Goal: Check status: Check status

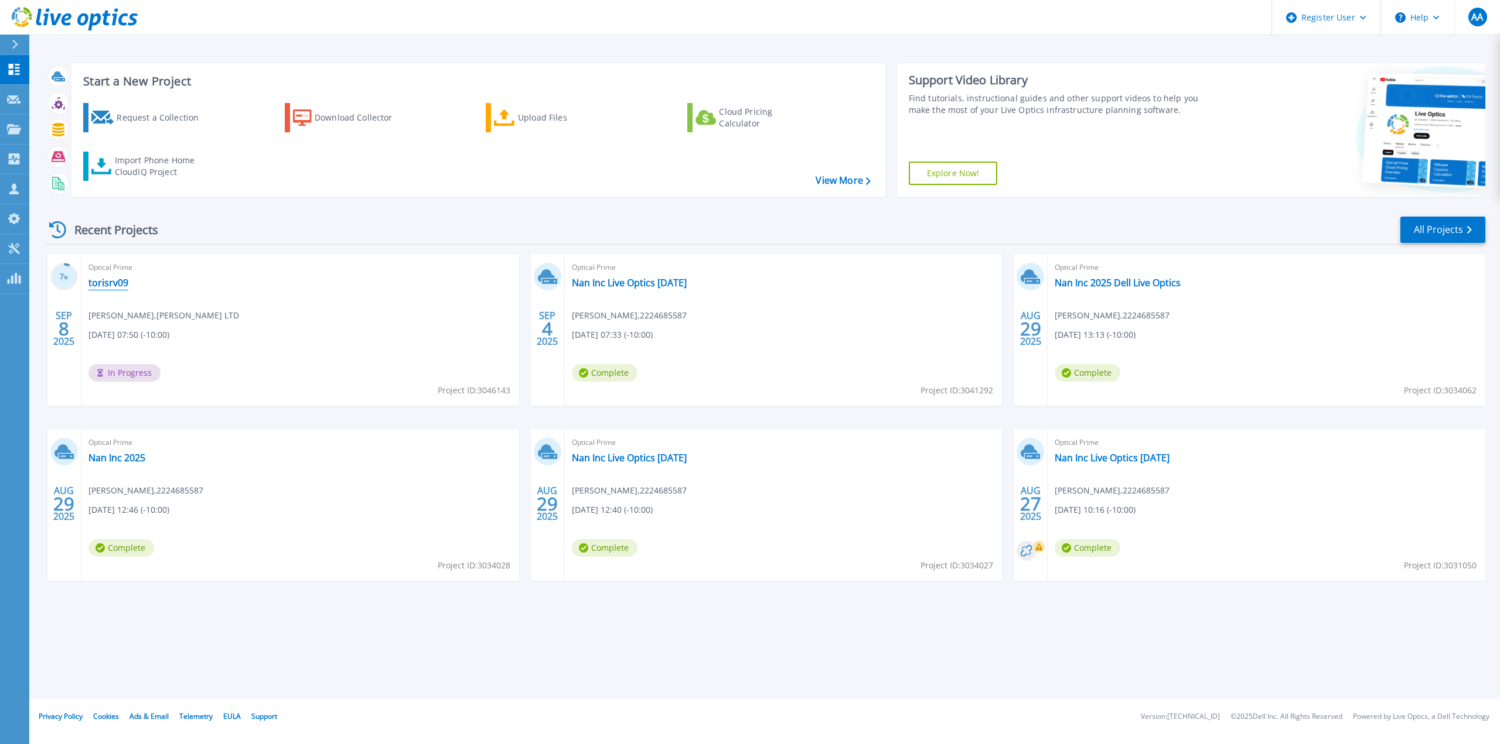
click at [116, 279] on link "torisrv09" at bounding box center [108, 283] width 40 height 12
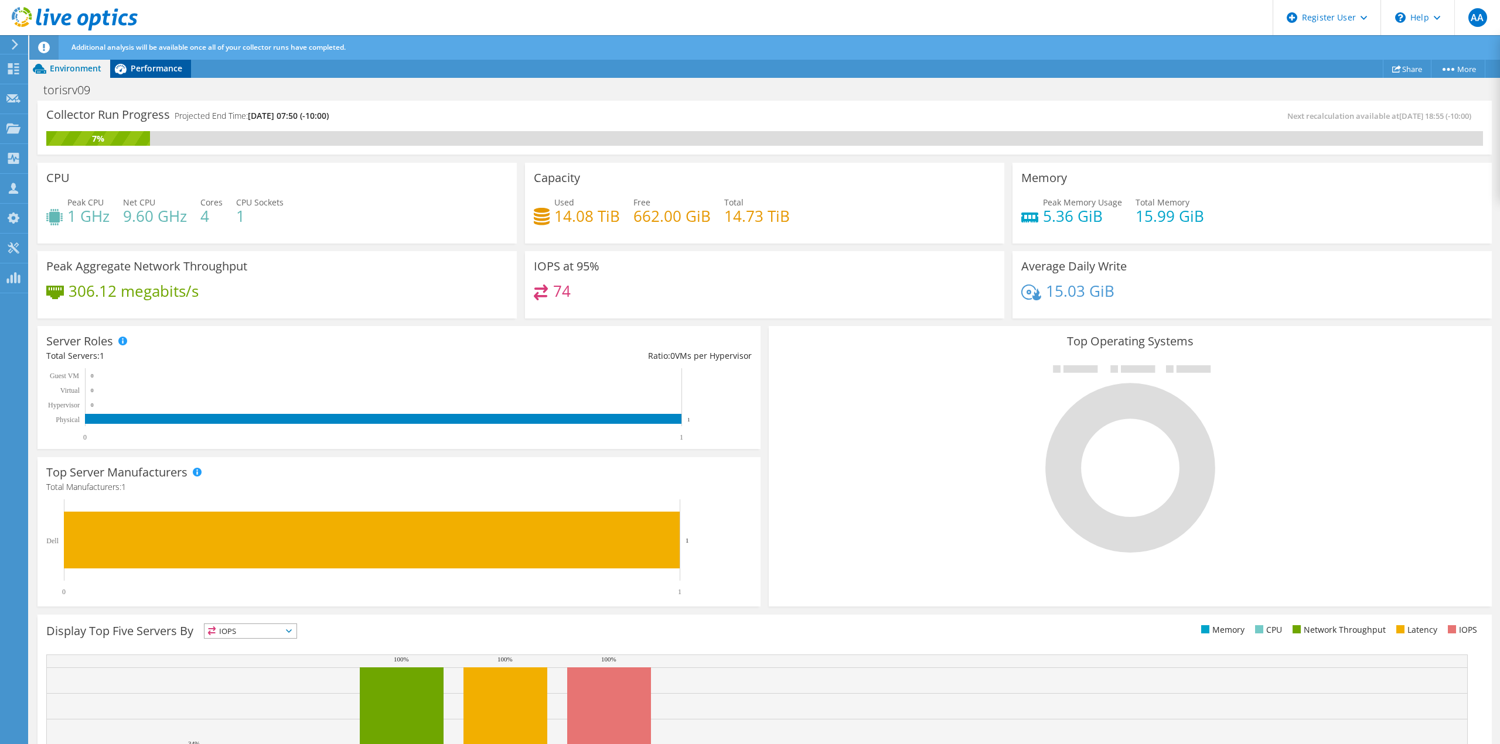
click at [127, 69] on icon at bounding box center [120, 69] width 21 height 21
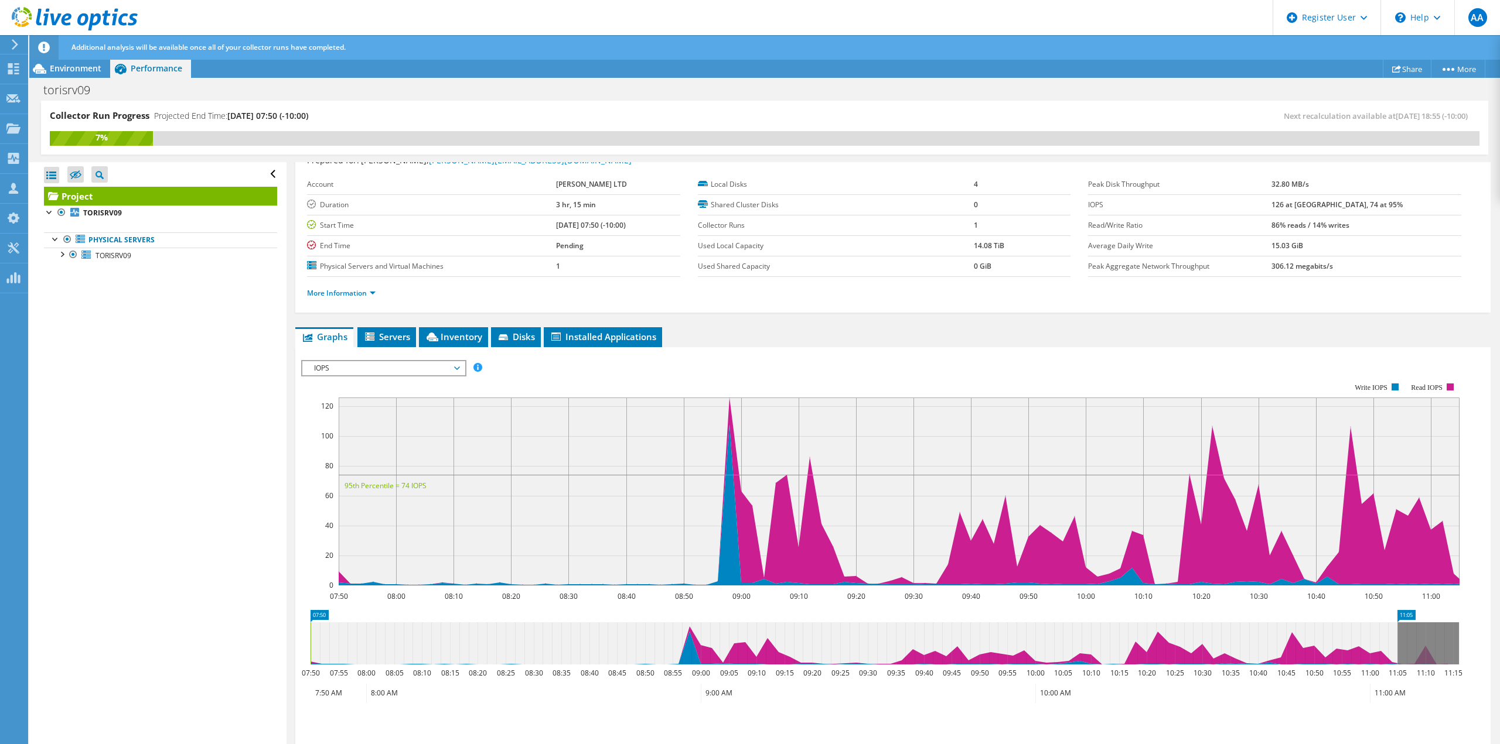
scroll to position [59, 0]
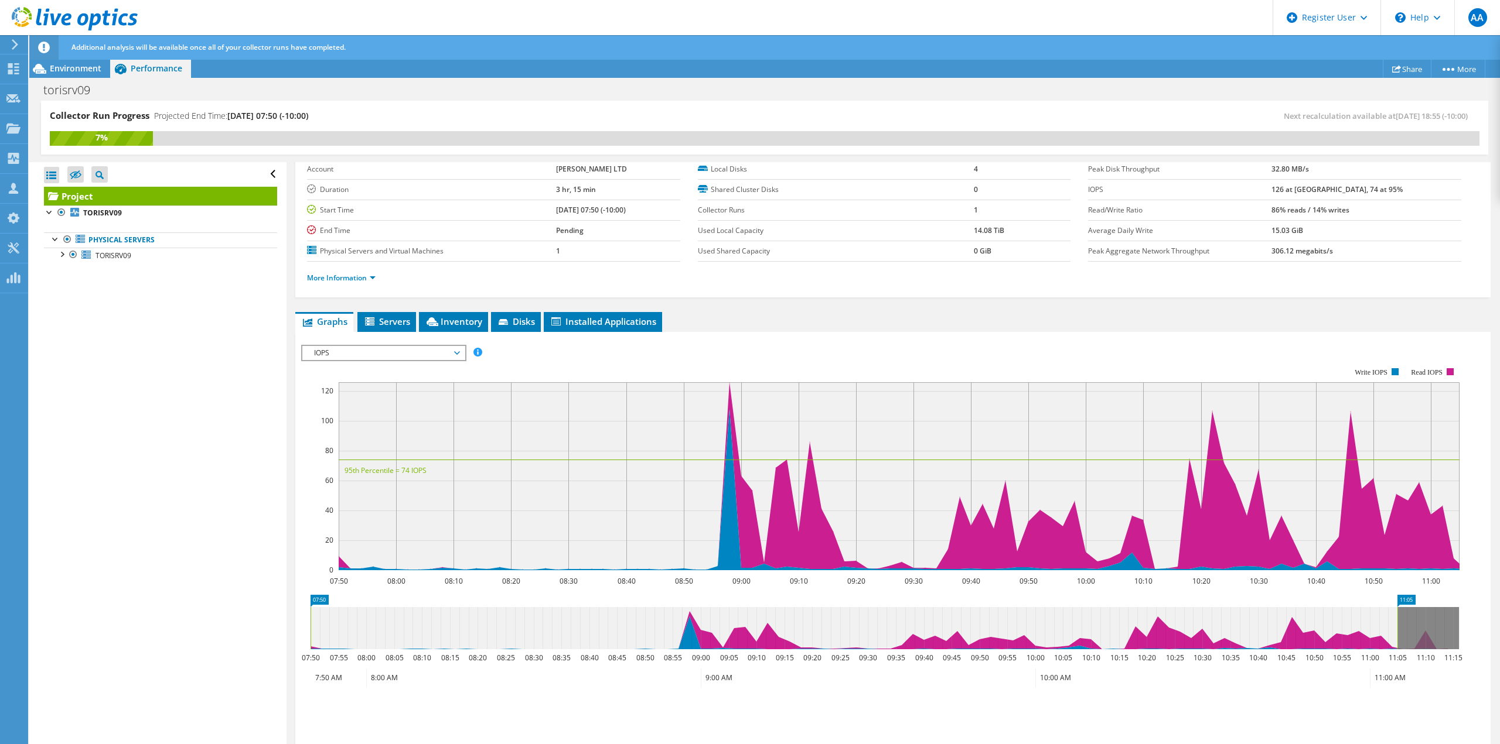
click at [411, 354] on span "IOPS" at bounding box center [383, 353] width 151 height 14
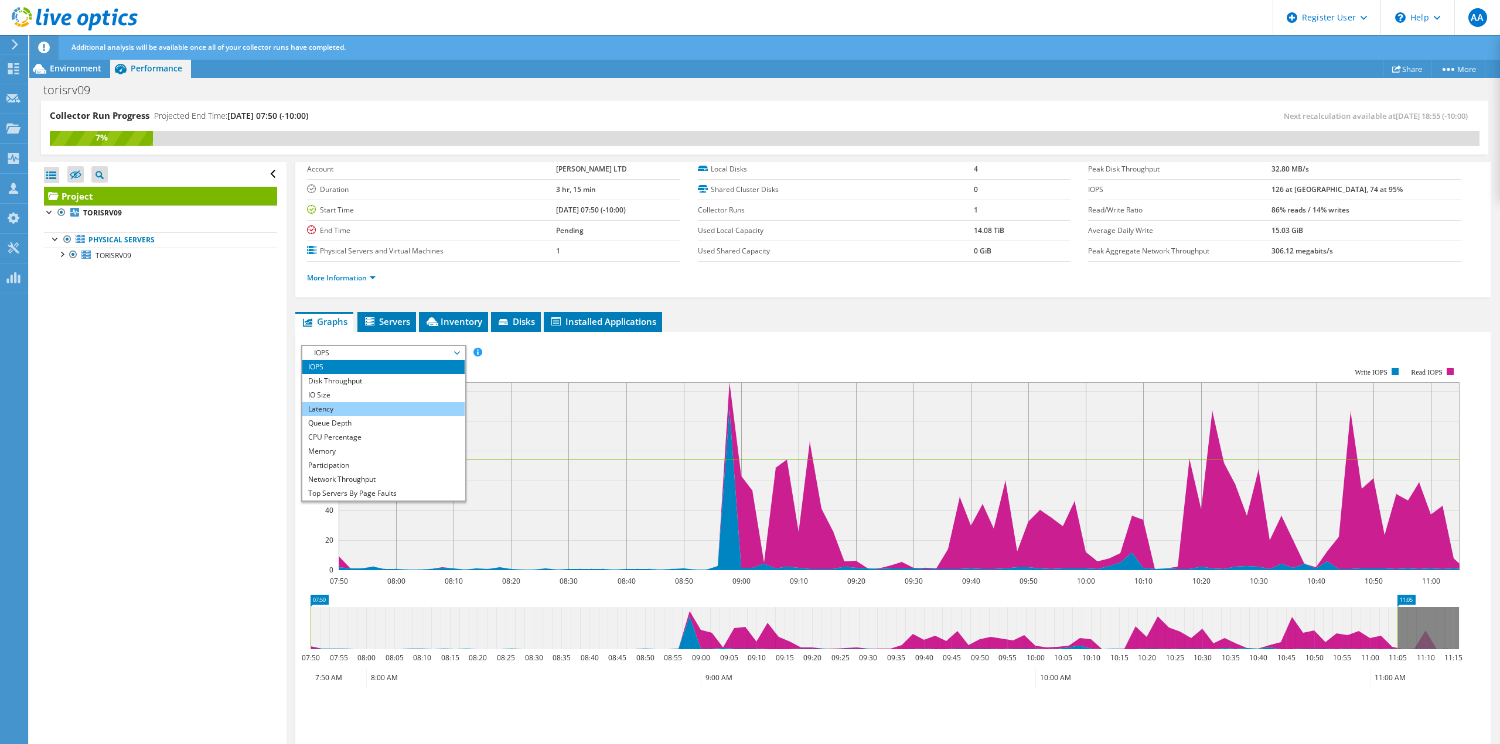
click at [399, 407] on li "Latency" at bounding box center [383, 409] width 162 height 14
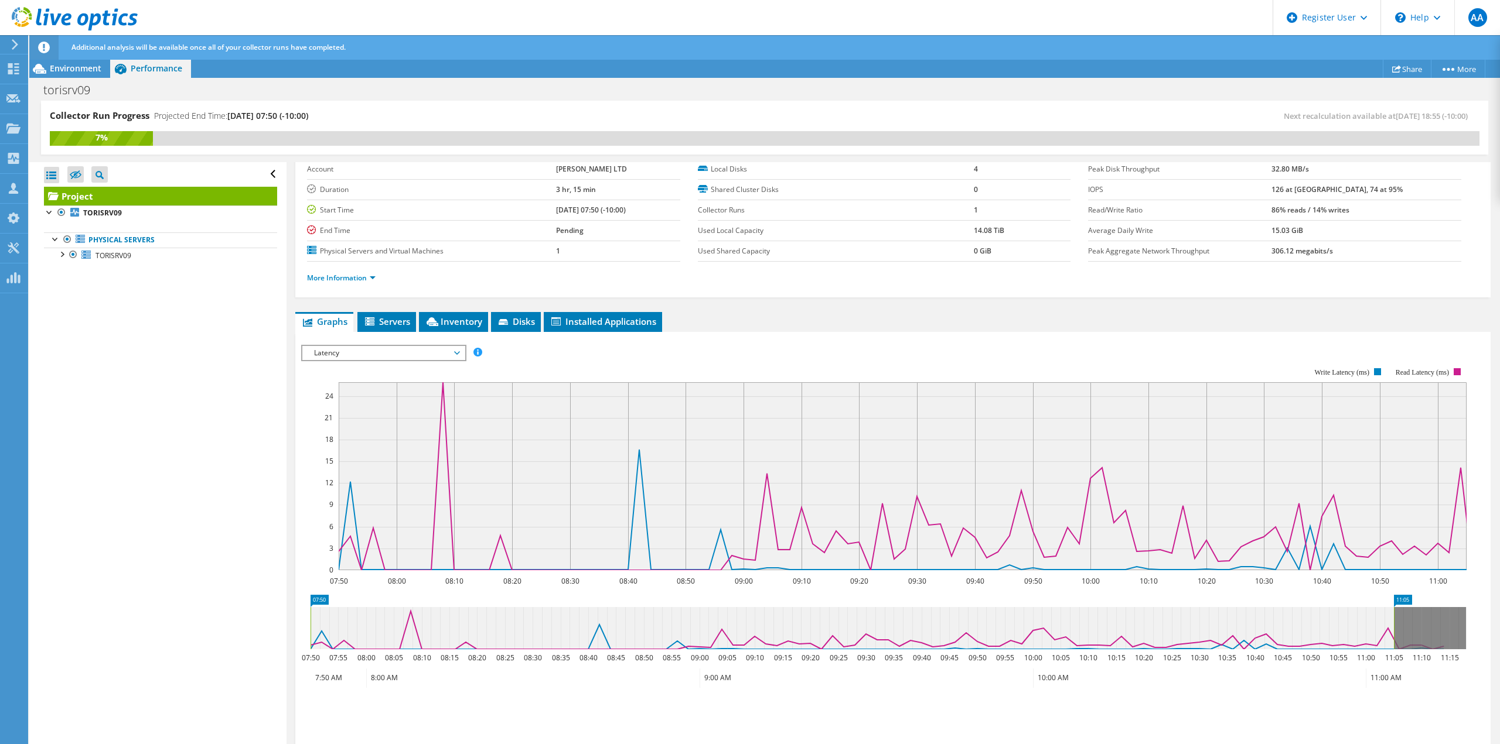
click at [446, 411] on icon at bounding box center [929, 477] width 1180 height 188
click at [440, 385] on icon at bounding box center [929, 477] width 1180 height 188
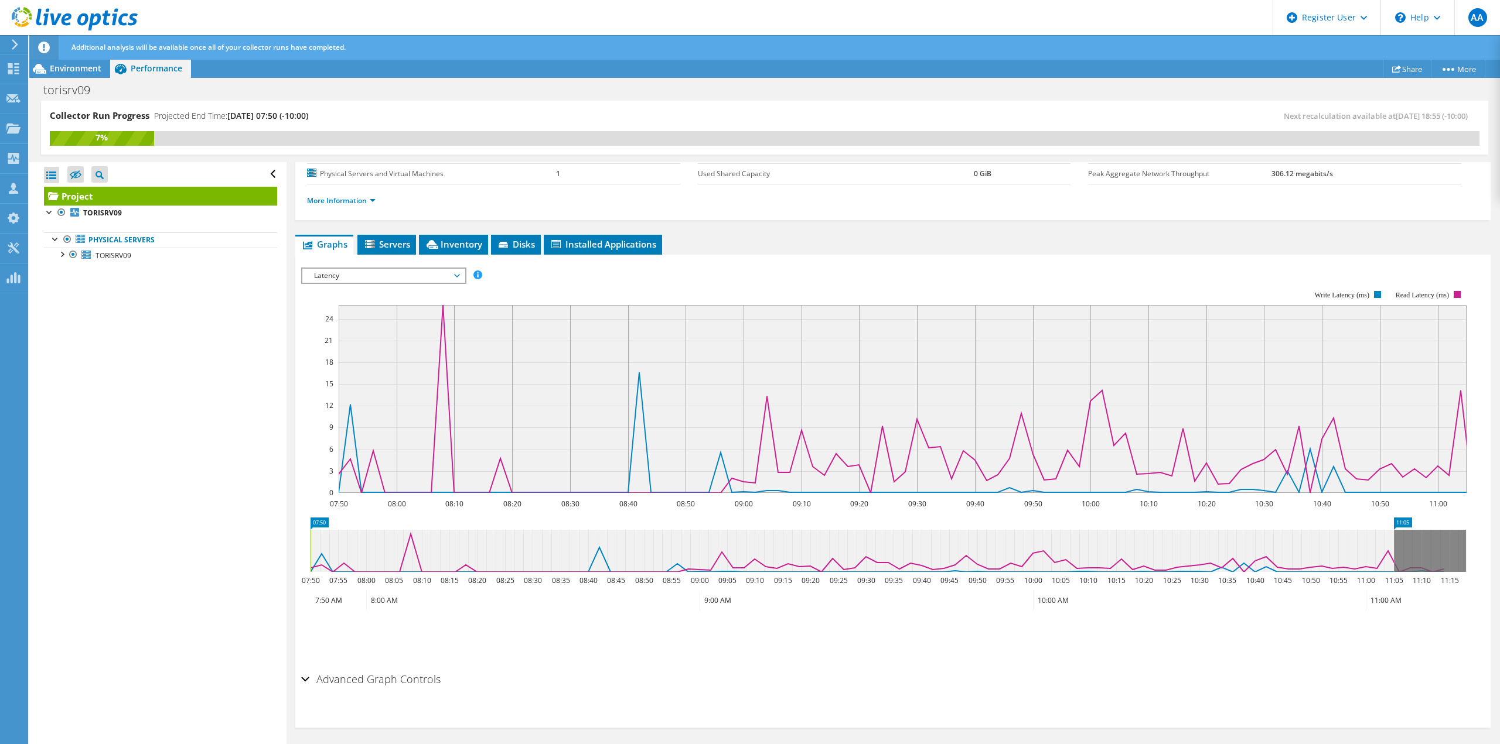
scroll to position [139, 0]
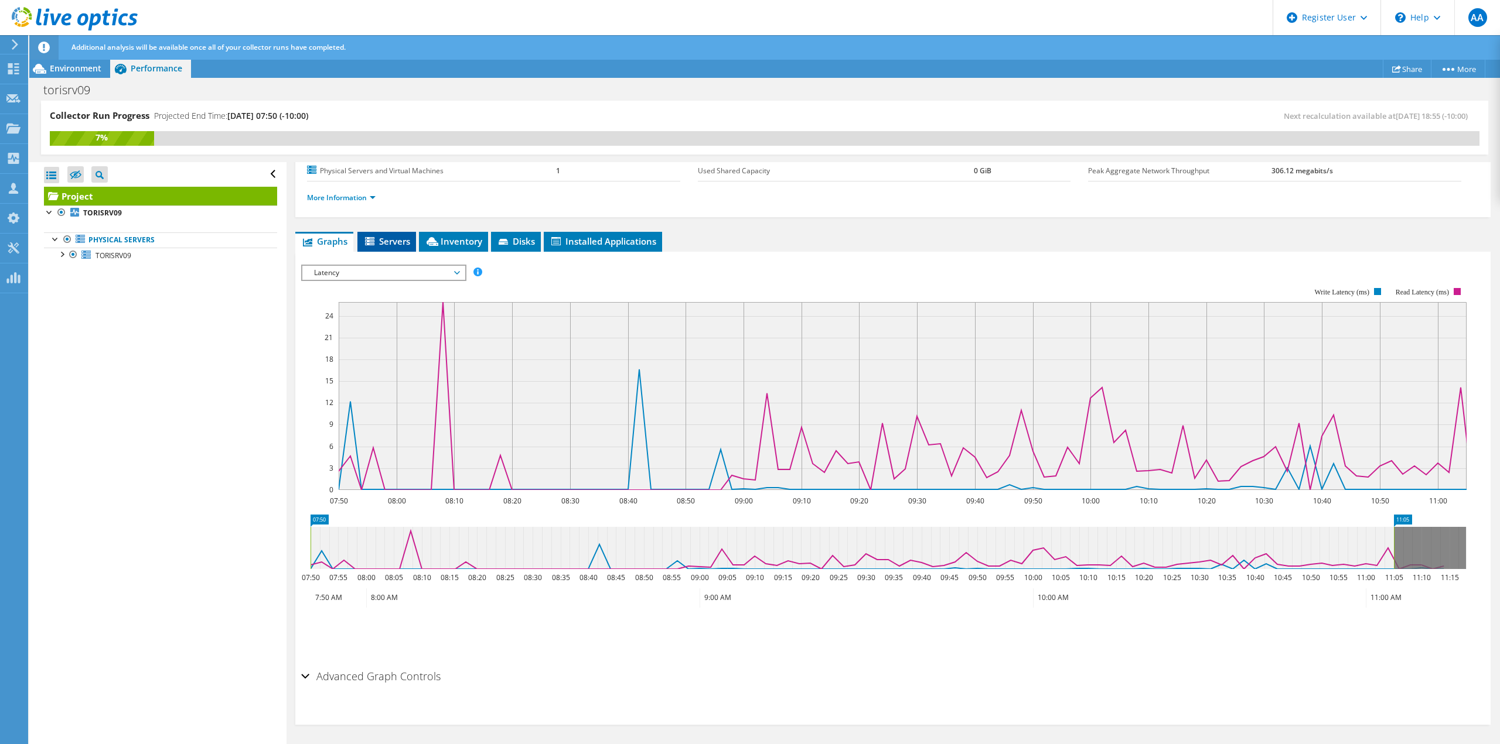
drag, startPoint x: 421, startPoint y: 251, endPoint x: 407, endPoint y: 248, distance: 14.5
click at [415, 250] on ul "Graphs Servers Inventory Hypervisor Disks Cluster Disks Installed Applications" at bounding box center [892, 242] width 1195 height 20
click at [406, 248] on li "Servers" at bounding box center [386, 242] width 59 height 20
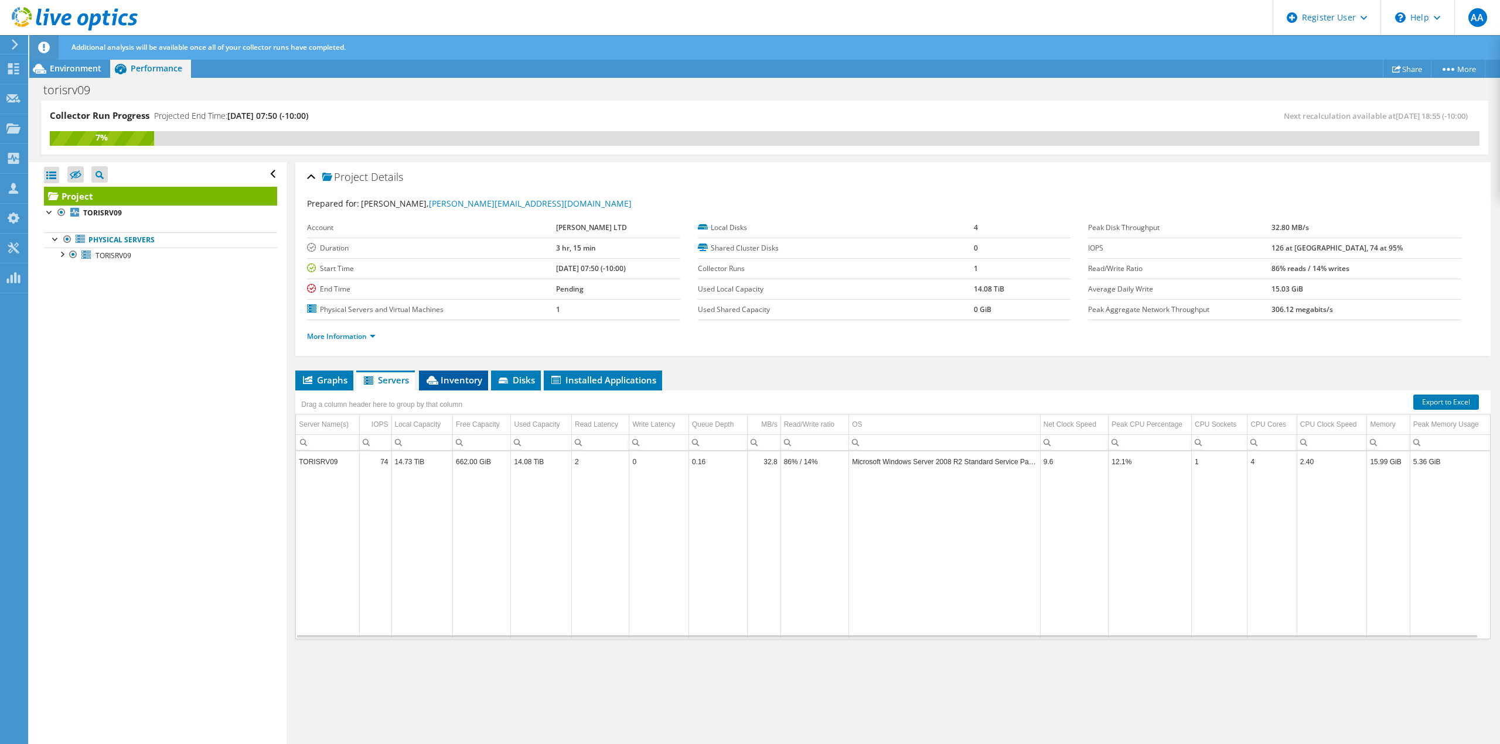
click at [456, 379] on span "Inventory" at bounding box center [453, 380] width 57 height 12
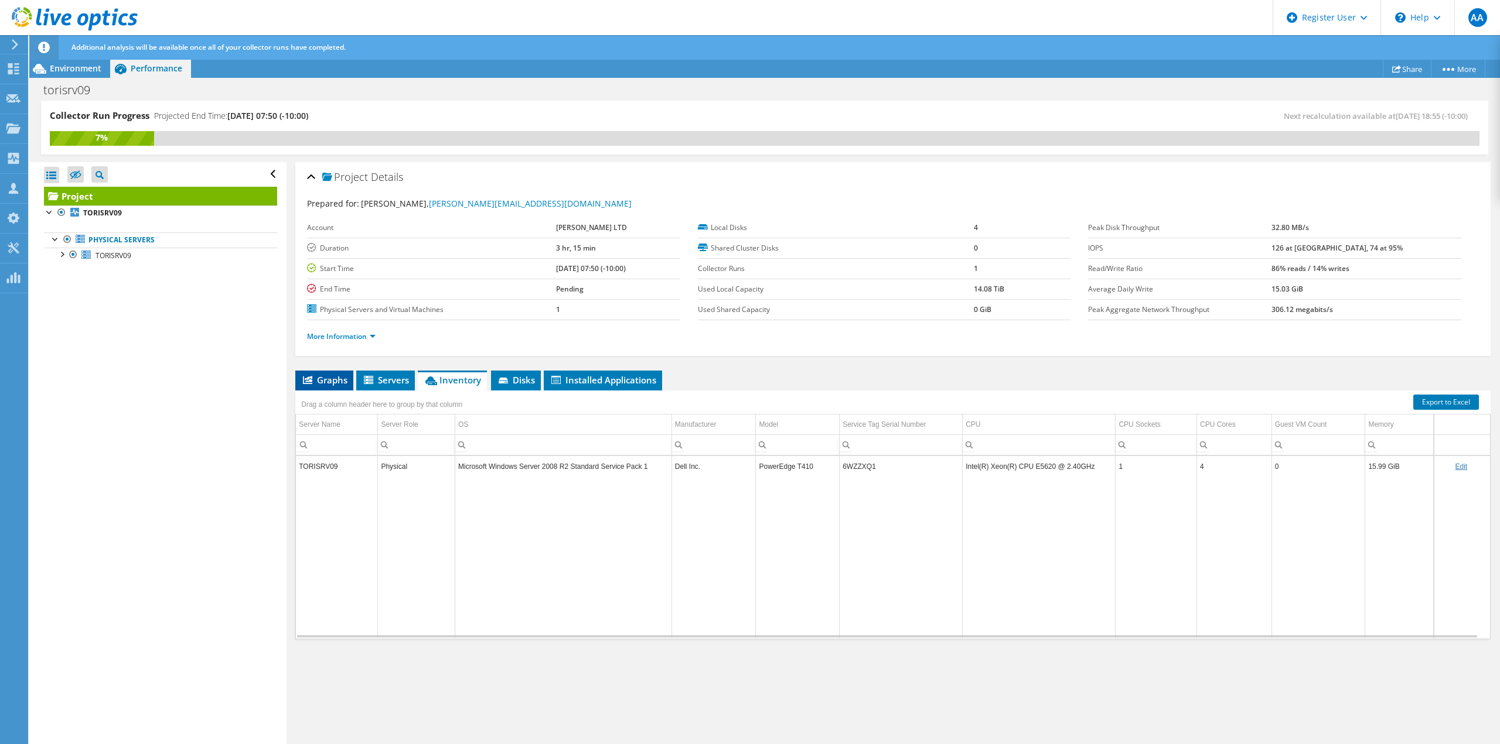
click at [324, 379] on span "Graphs" at bounding box center [324, 380] width 46 height 12
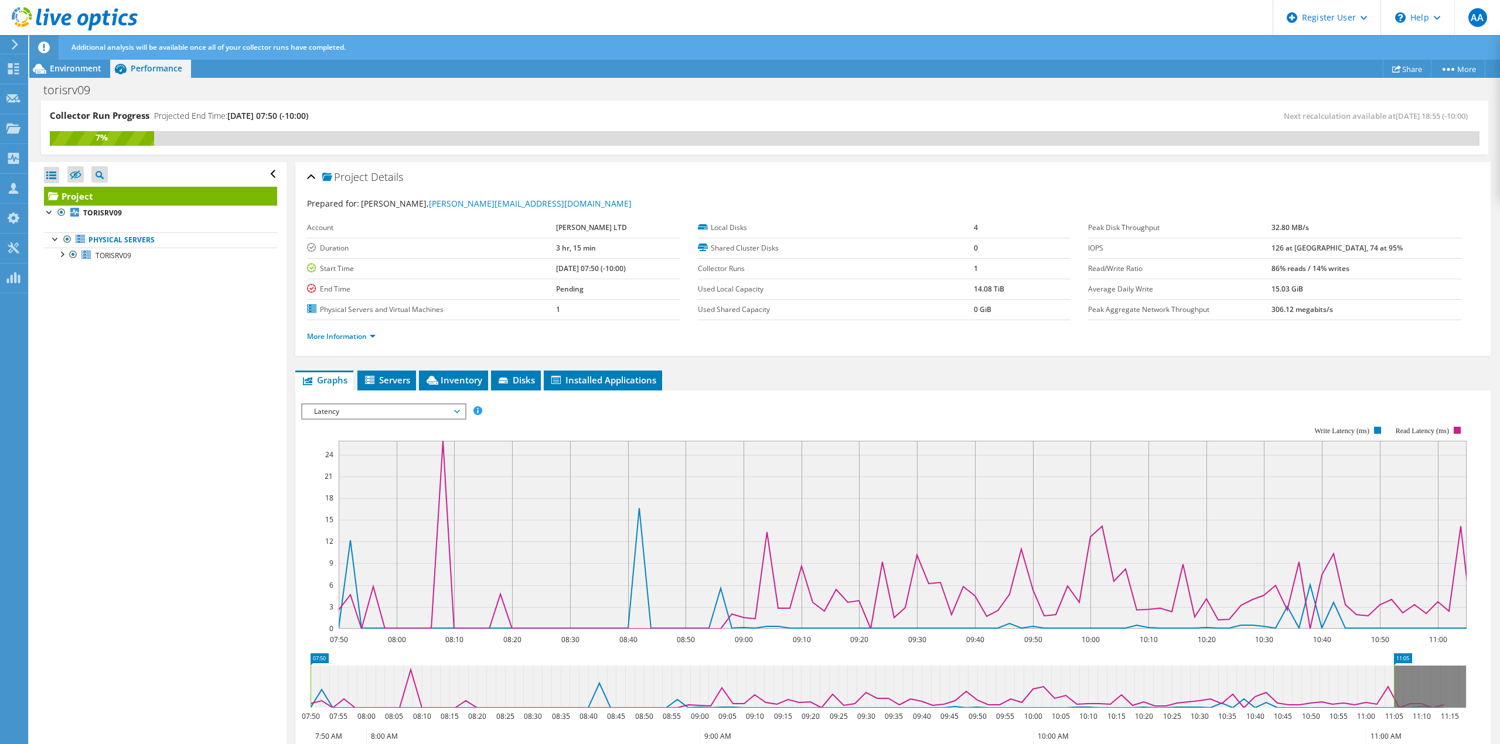
scroll to position [139, 0]
